Goal: Information Seeking & Learning: Learn about a topic

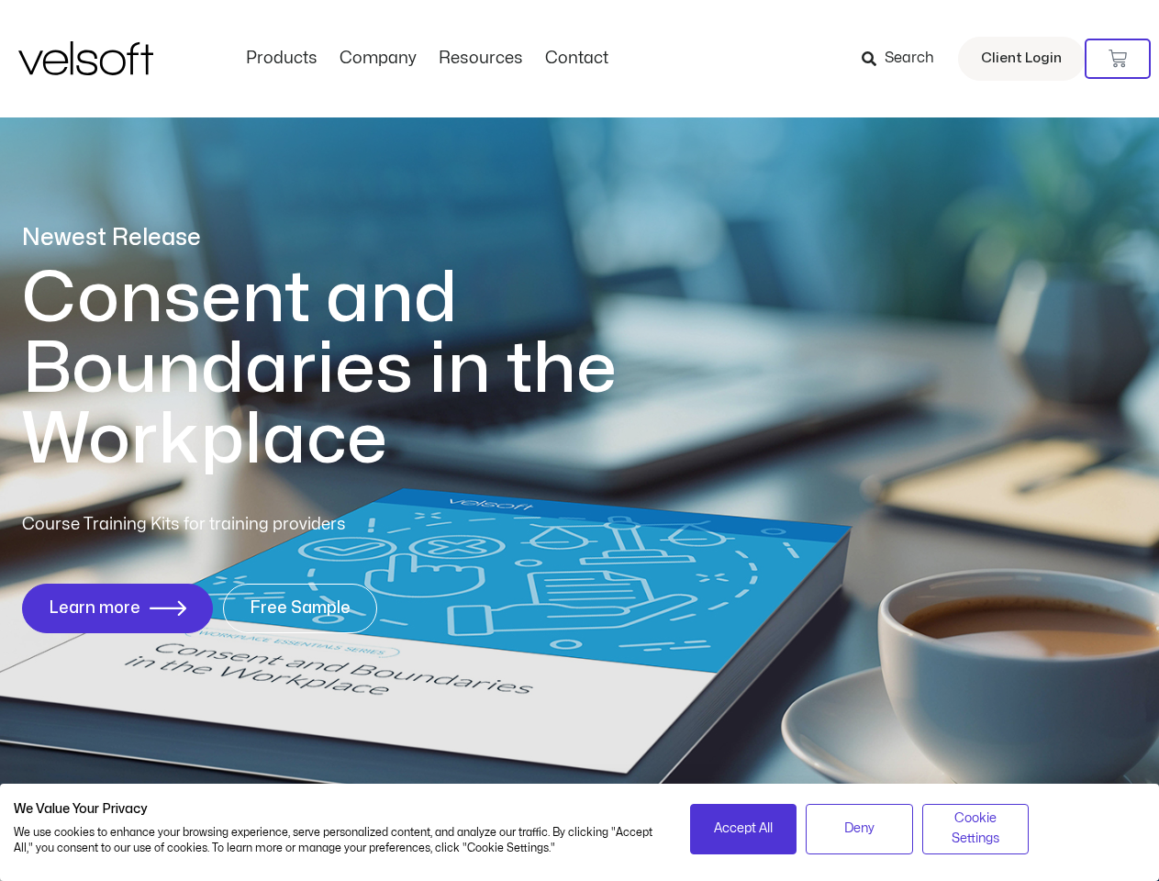
click at [579, 440] on h1 "Consent and Boundaries in the Workplace" at bounding box center [357, 369] width 670 height 212
click at [1118, 59] on icon at bounding box center [1118, 59] width 18 height 18
click at [743, 829] on span "Accept All" at bounding box center [743, 829] width 59 height 20
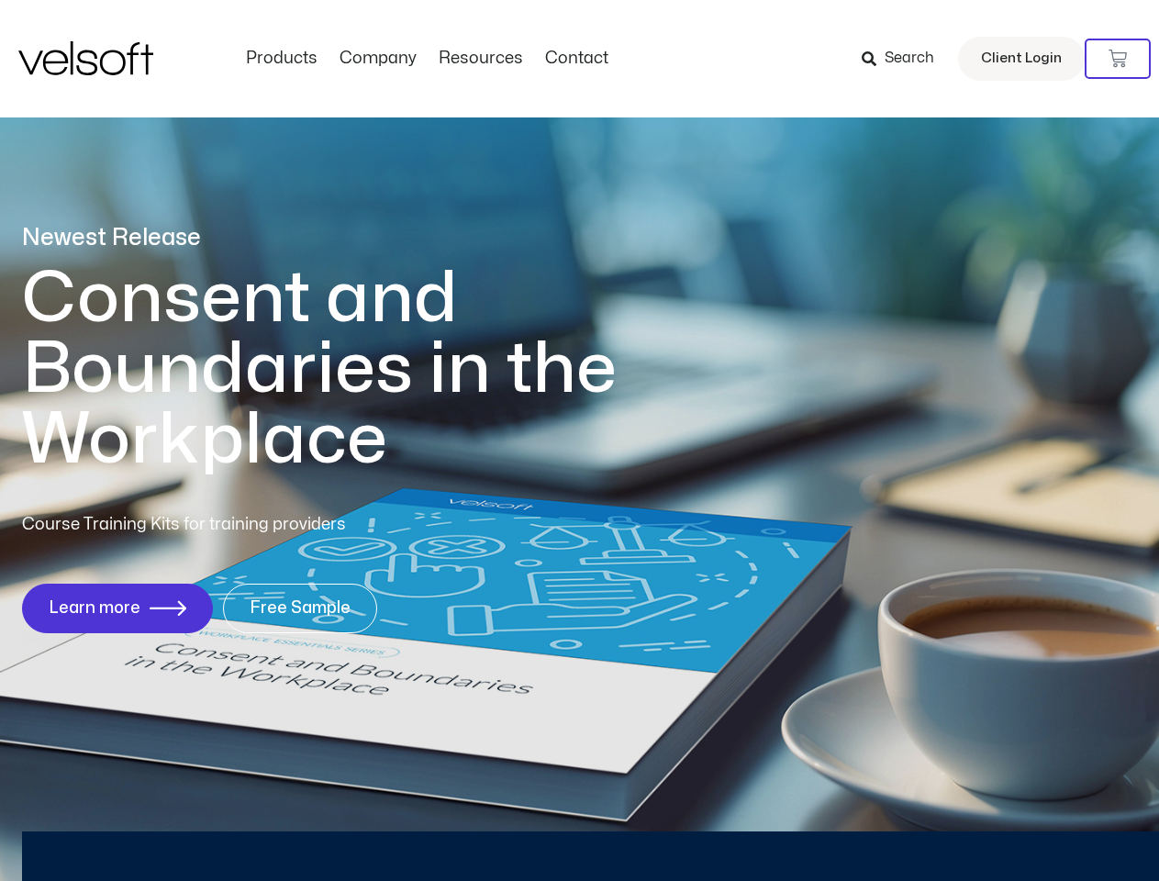
click at [859, 829] on div "Newest Release Consent and Boundaries in the Workplace Course Training Kits for…" at bounding box center [579, 438] width 1159 height 891
click at [975, 829] on div "Newest Release Consent and Boundaries in the Workplace Course Training Kits for…" at bounding box center [579, 438] width 1159 height 891
